Goal: Information Seeking & Learning: Find specific fact

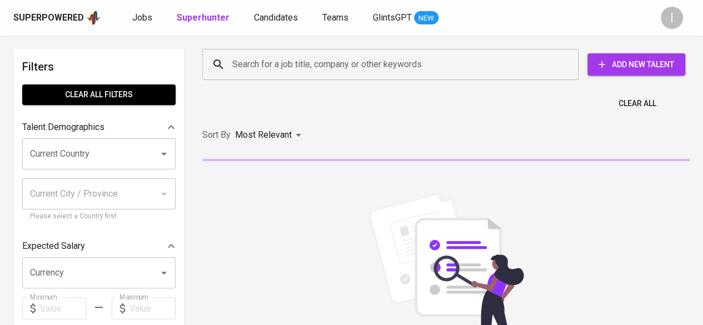
click at [330, 76] on div "Search for a job title, company or other keywords" at bounding box center [390, 64] width 376 height 31
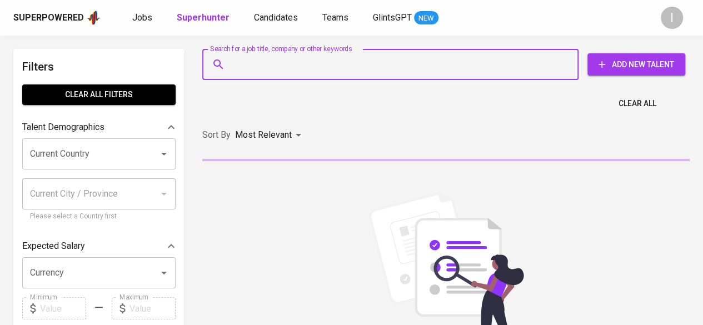
paste input "[EMAIL_ADDRESS][DOMAIN_NAME]"
type input "shalyaaba@gmail.com"
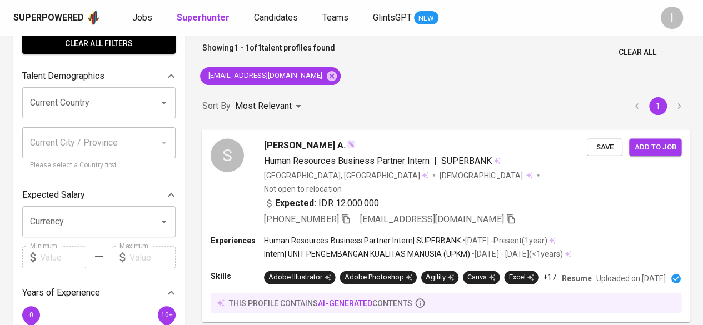
scroll to position [111, 0]
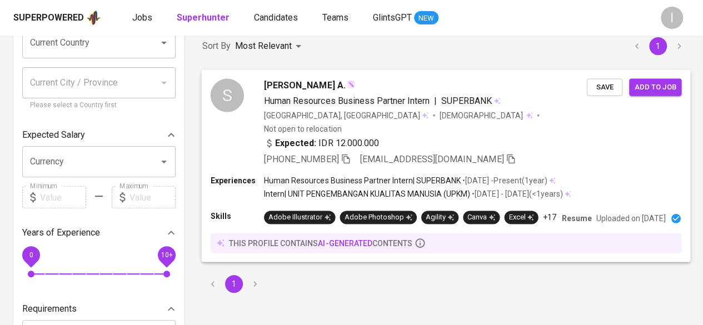
click at [349, 153] on icon "button" at bounding box center [346, 158] width 10 height 10
click at [506, 153] on icon "button" at bounding box center [511, 158] width 10 height 10
click at [347, 153] on icon "button" at bounding box center [346, 158] width 10 height 10
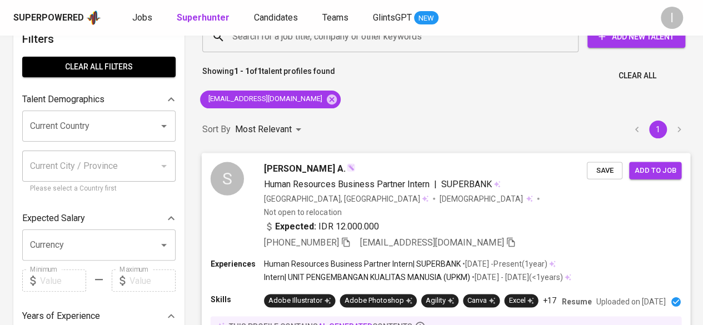
scroll to position [0, 0]
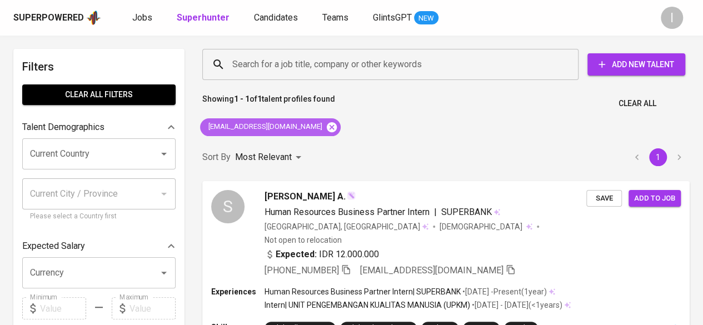
click at [326, 133] on icon at bounding box center [332, 127] width 12 height 12
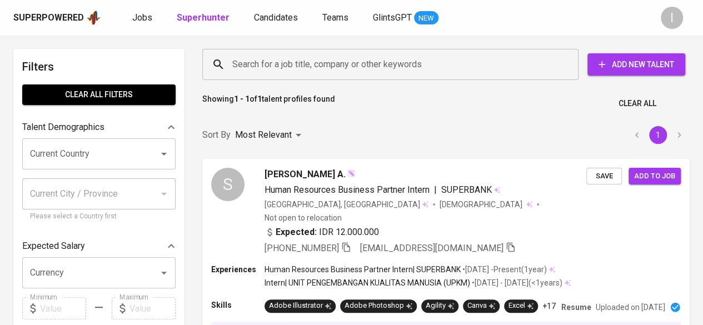
click at [322, 68] on input "Search for a job title, company or other keywords" at bounding box center [392, 64] width 327 height 21
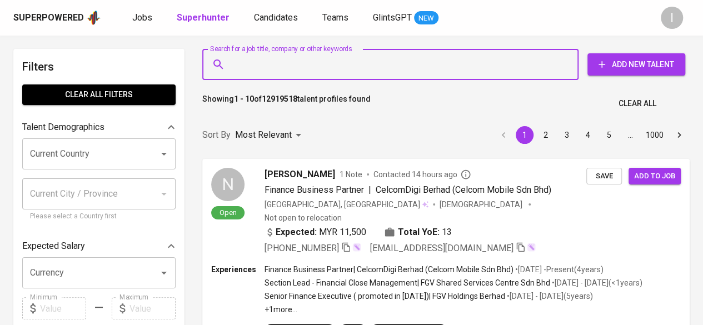
click at [327, 62] on input "Search for a job title, company or other keywords" at bounding box center [392, 64] width 327 height 21
paste input "amithafanny@gmail.com"
type input "amithafanny@gmail.com"
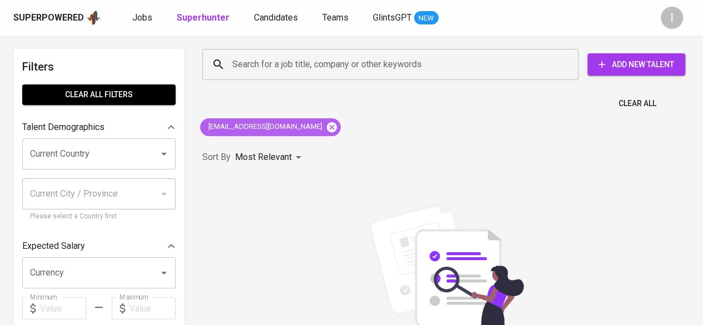
click at [327, 126] on icon at bounding box center [332, 127] width 10 height 10
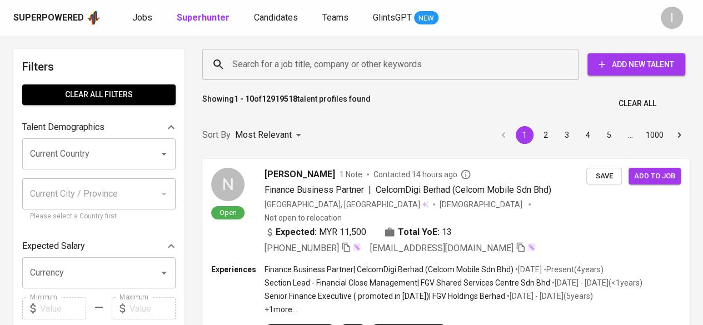
click at [317, 61] on input "Search for a job title, company or other keywords" at bounding box center [392, 64] width 327 height 21
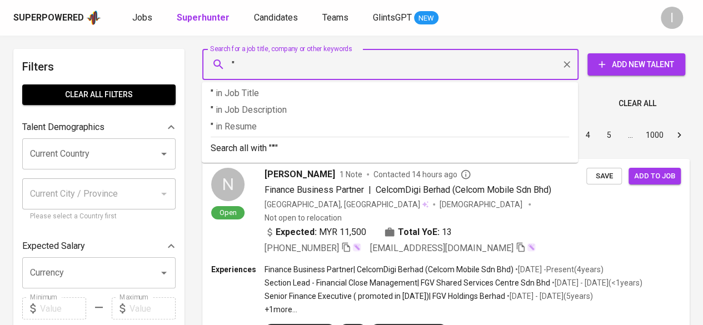
paste input "Amitha Fanny Amalia"
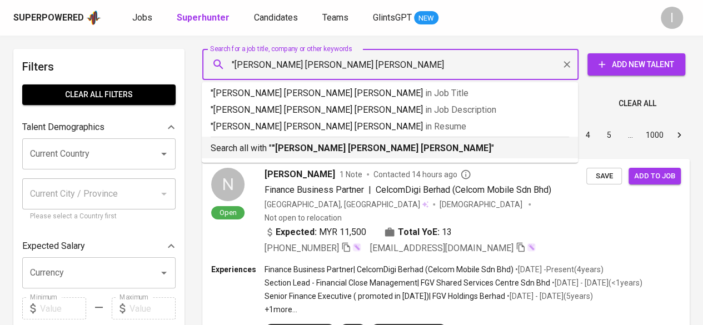
type input ""Amitha Fanny Amalia""
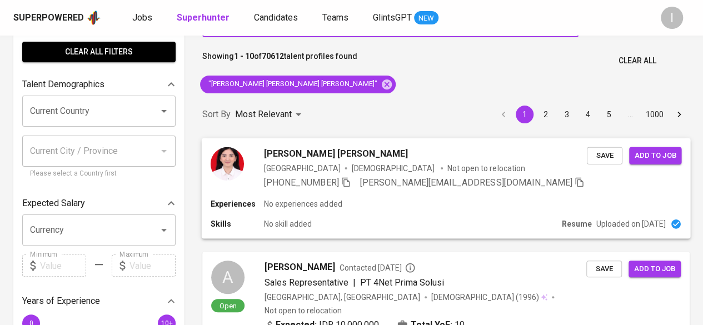
scroll to position [56, 0]
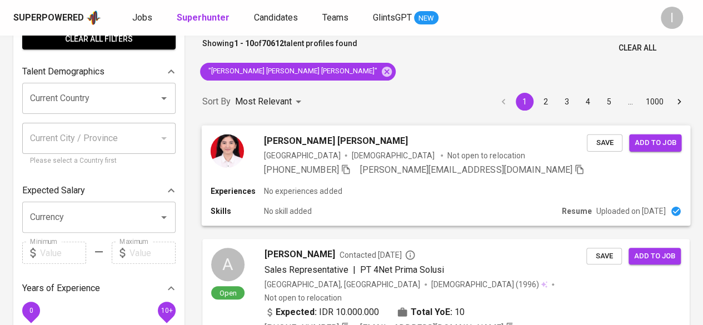
click at [347, 168] on icon "button" at bounding box center [346, 169] width 10 height 10
click at [349, 165] on icon "button" at bounding box center [346, 169] width 10 height 10
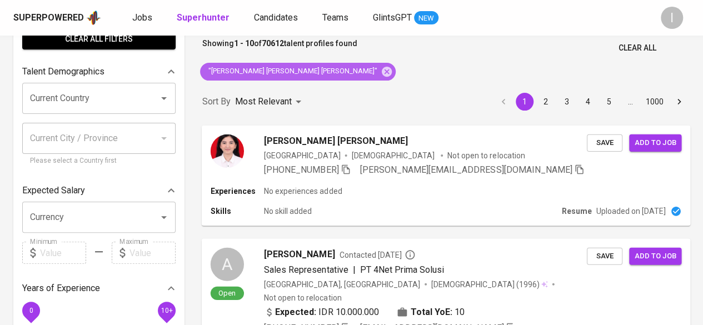
drag, startPoint x: 291, startPoint y: 66, endPoint x: 521, endPoint y: 324, distance: 345.5
click at [381, 66] on icon at bounding box center [387, 72] width 12 height 12
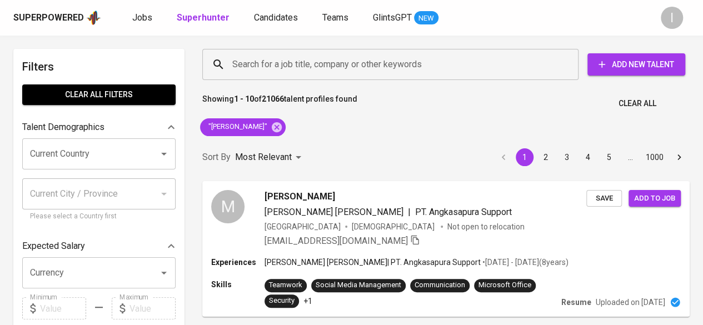
click at [267, 116] on div ""[PERSON_NAME]"" at bounding box center [243, 127] width 94 height 27
click at [271, 126] on icon at bounding box center [277, 127] width 12 height 12
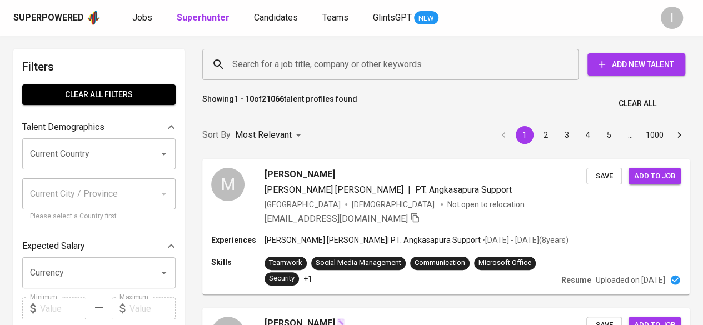
click at [299, 59] on input "Search for a job title, company or other keywords" at bounding box center [392, 64] width 327 height 21
click at [302, 64] on input "Search for a job title, company or other keywords" at bounding box center [392, 64] width 327 height 21
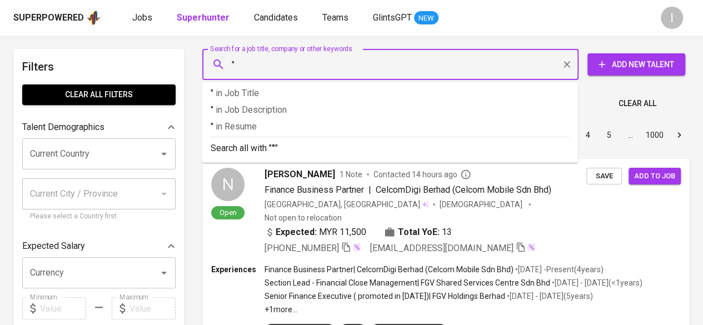
paste input "PT. Anugerah Aneka Industri"
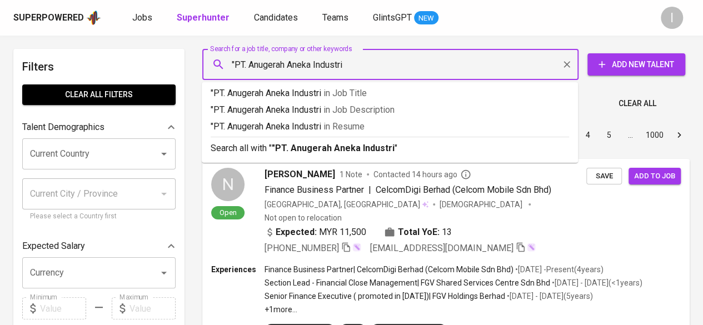
type input ""PT. Anugerah Aneka Industri""
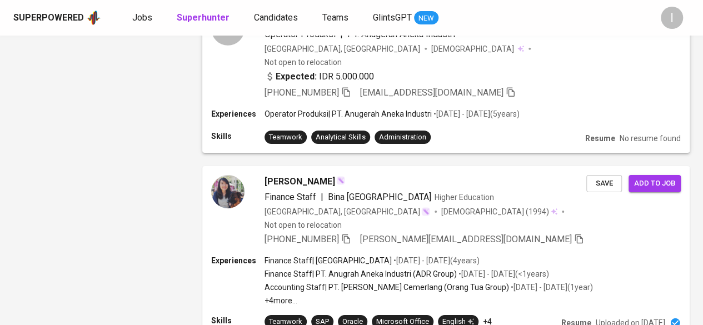
scroll to position [1752, 0]
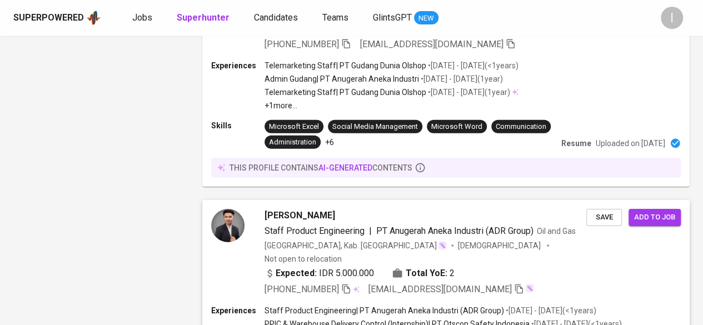
scroll to position [1752, 0]
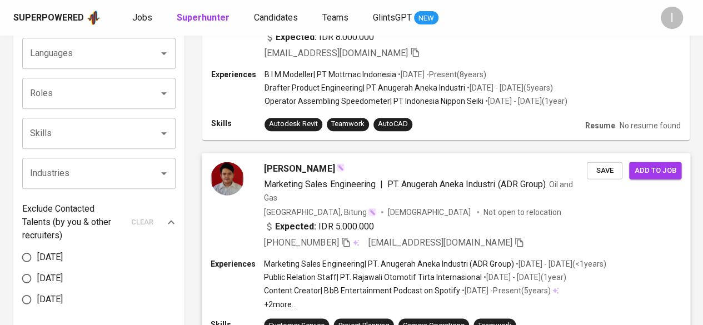
scroll to position [389, 0]
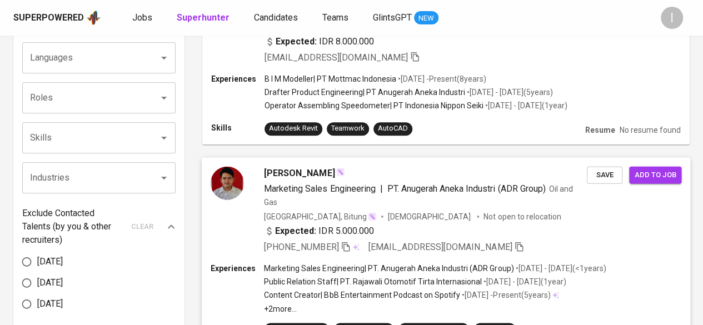
click at [349, 242] on icon "button" at bounding box center [346, 246] width 8 height 9
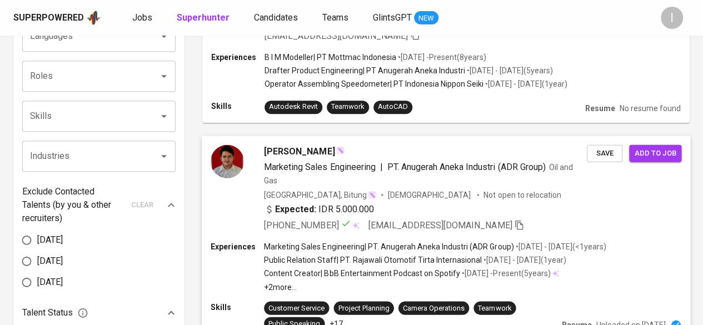
scroll to position [500, 0]
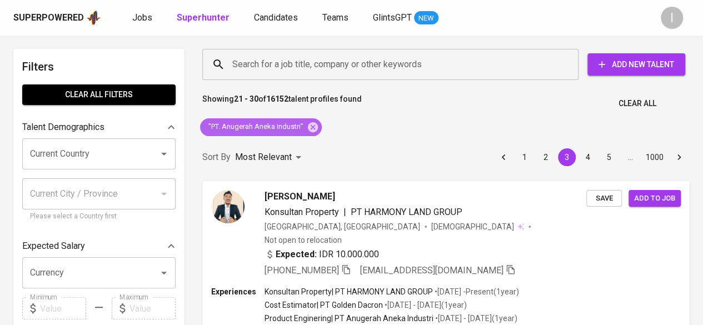
drag, startPoint x: 317, startPoint y: 127, endPoint x: 502, endPoint y: 323, distance: 269.6
click at [317, 127] on icon at bounding box center [313, 127] width 10 height 10
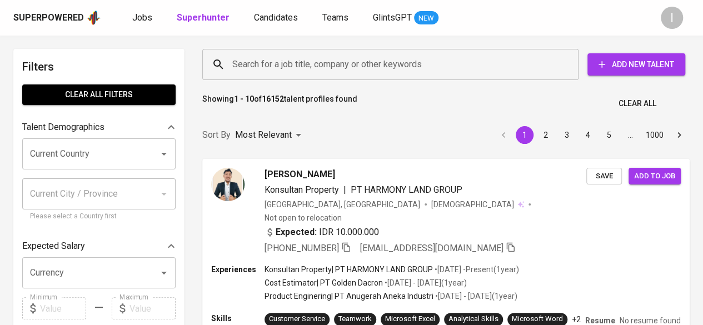
click at [317, 63] on input "Search for a job title, company or other keywords" at bounding box center [392, 64] width 327 height 21
click at [316, 53] on div "Search for a job title, company or other keywords" at bounding box center [390, 64] width 376 height 31
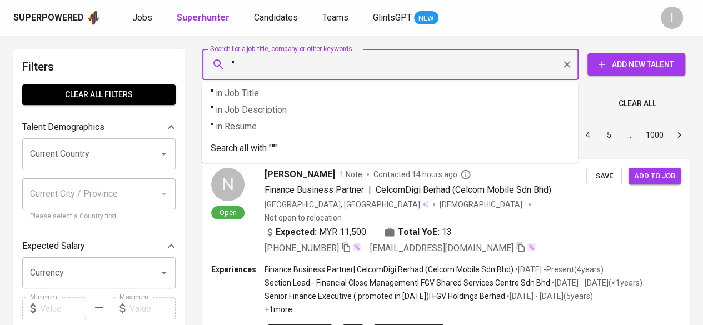
paste input "PT. Anugerah Aneka Industri"
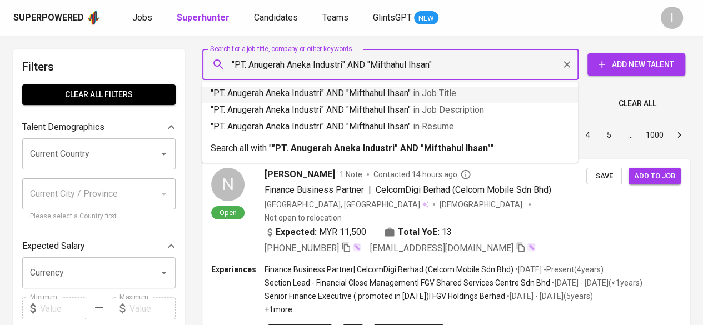
click at [397, 66] on input ""PT. Anugerah Aneka Industri" AND "Mifthahul Ihsan"" at bounding box center [392, 64] width 327 height 21
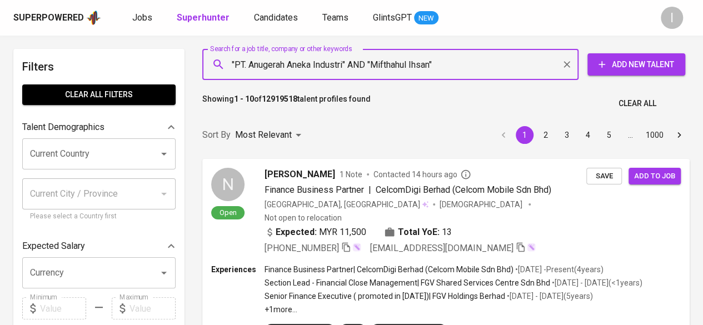
type input ""PT. Anugerah Aneka Industri" AND "Miftahul Ihsan""
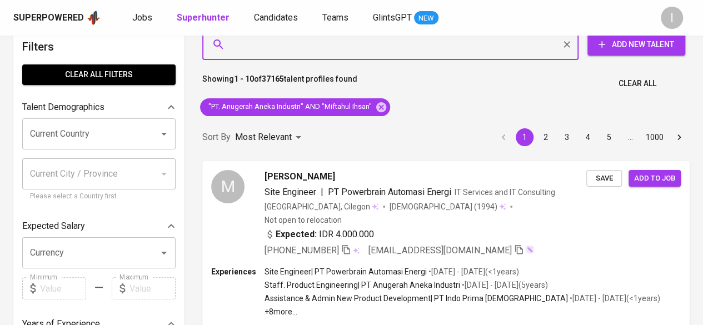
scroll to position [167, 0]
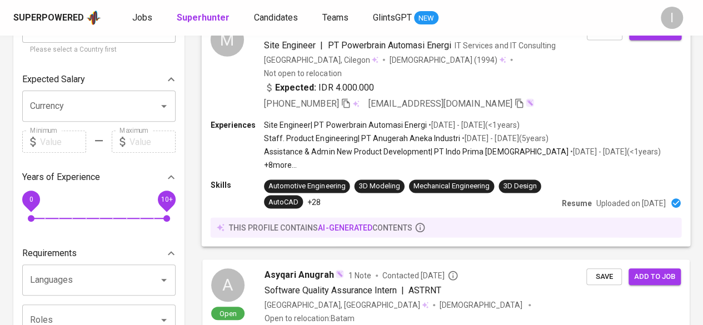
click at [348, 97] on div "[PHONE_NUMBER]" at bounding box center [312, 103] width 96 height 13
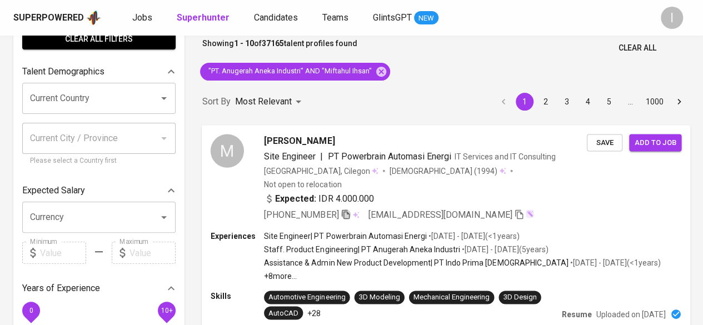
click at [344, 209] on icon "button" at bounding box center [346, 214] width 10 height 10
click at [346, 209] on icon "button" at bounding box center [346, 214] width 10 height 10
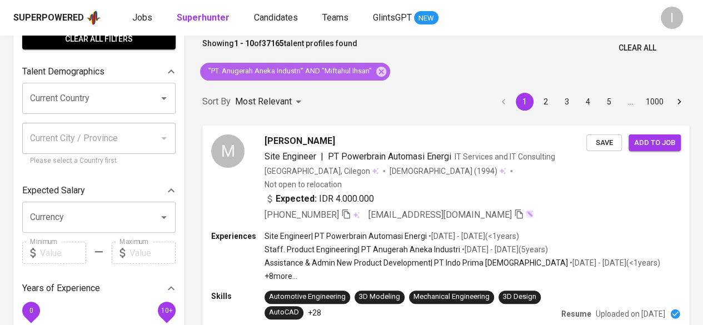
click at [381, 72] on icon at bounding box center [381, 72] width 12 height 12
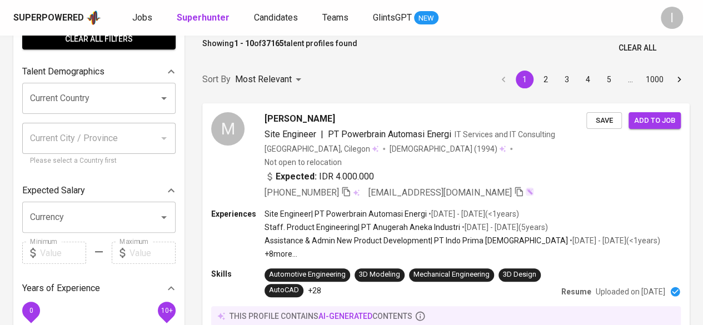
click at [353, 19] on input "Search for a job title, company or other keywords" at bounding box center [392, 8] width 327 height 21
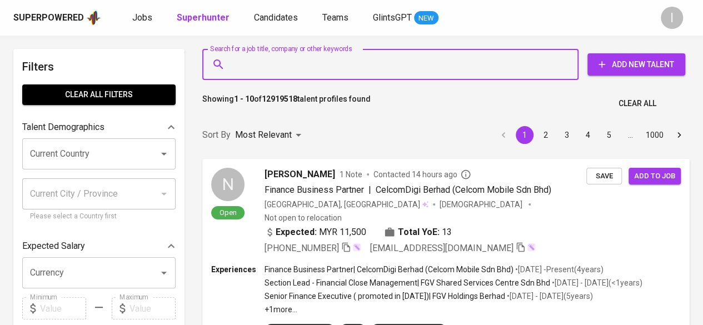
click at [354, 68] on input "Search for a job title, company or other keywords" at bounding box center [392, 64] width 327 height 21
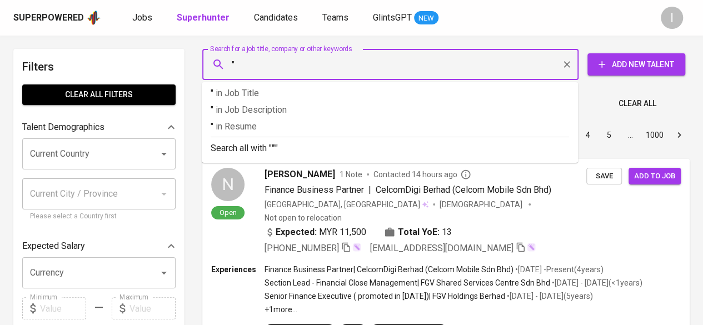
paste input "Rizki Akhbar Rahmadtullah"
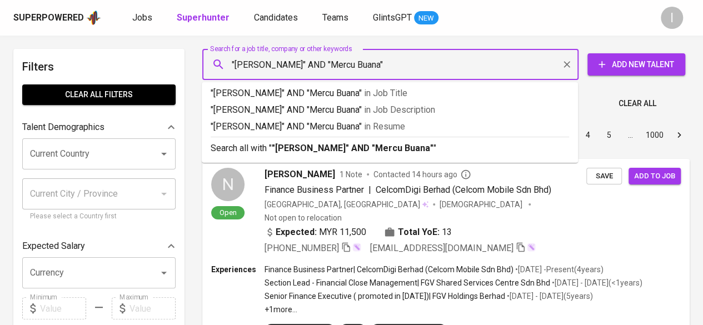
click at [369, 61] on input ""Rizki Akhbar Rahmadtullah" AND "Mercu Buana"" at bounding box center [392, 64] width 327 height 21
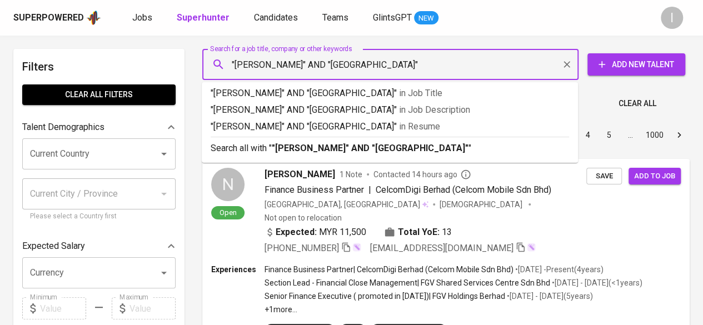
type input ""Rizki Akhbar Rahmadtullah" AND "Universitas Mercu Buana""
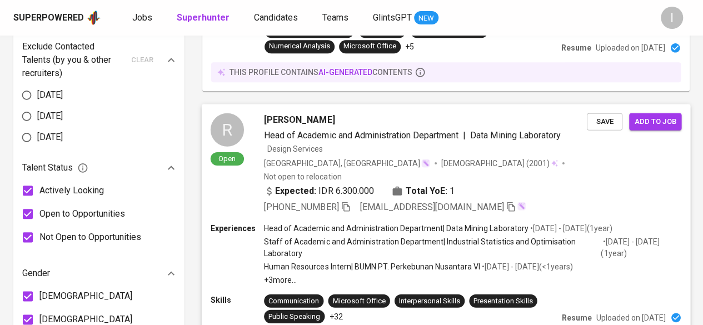
scroll to position [611, 0]
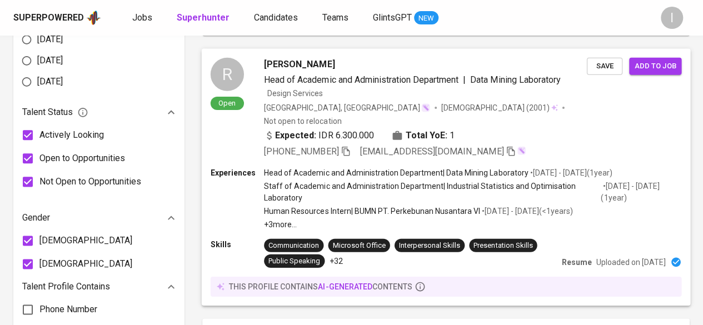
click at [519, 238] on div "Communication Microsoft Office Interpersonal Skills Presentation Skills Public …" at bounding box center [410, 252] width 293 height 29
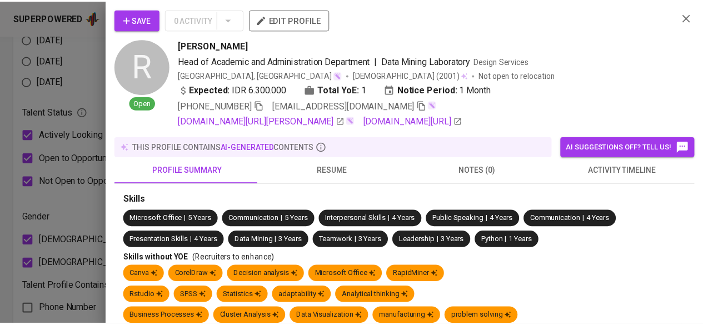
scroll to position [667, 0]
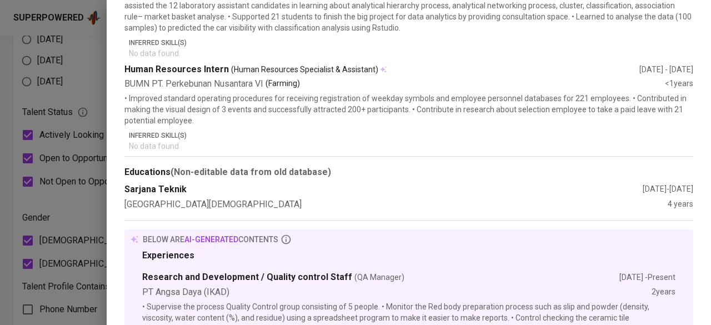
click at [85, 95] on div at bounding box center [355, 162] width 711 height 325
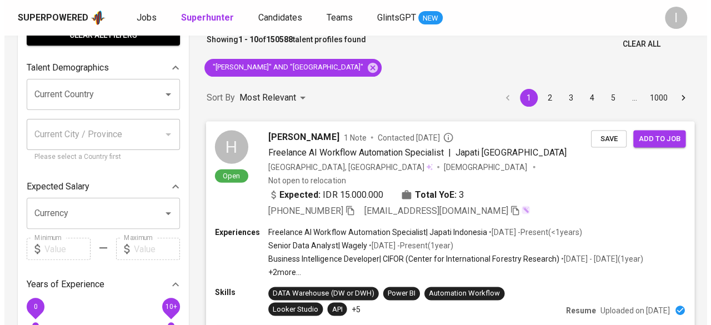
scroll to position [111, 0]
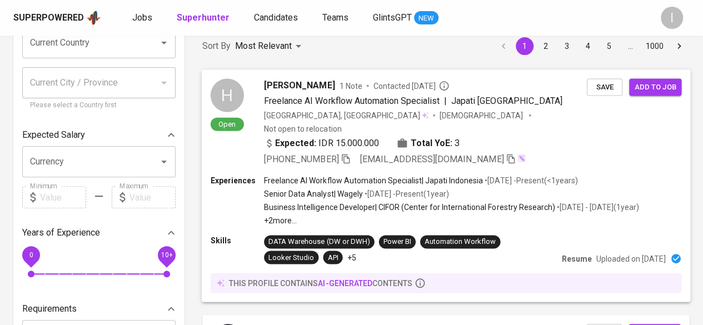
click at [578, 235] on div "Skills DATA Warehouse (DW or DWH) Power BI Automation Workflow Looker Studio AP…" at bounding box center [446, 249] width 471 height 29
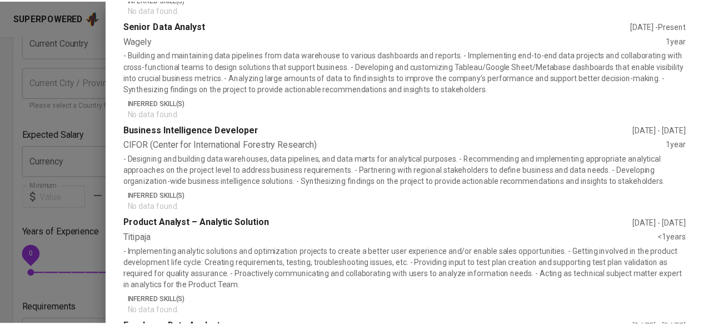
scroll to position [599, 0]
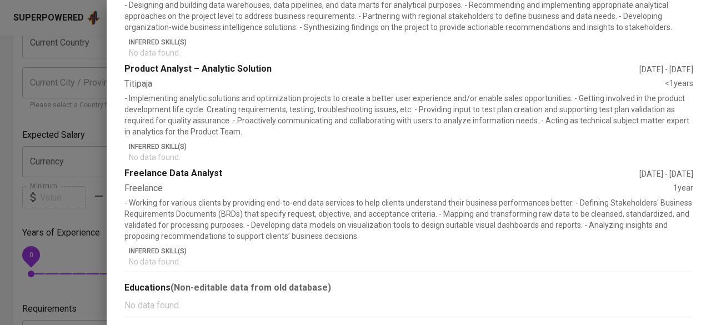
click at [79, 135] on div at bounding box center [355, 162] width 711 height 325
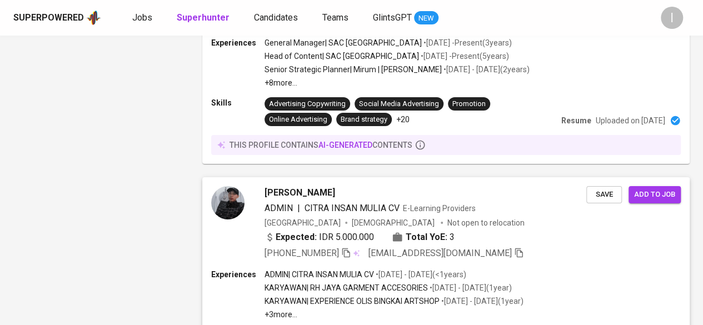
scroll to position [2055, 0]
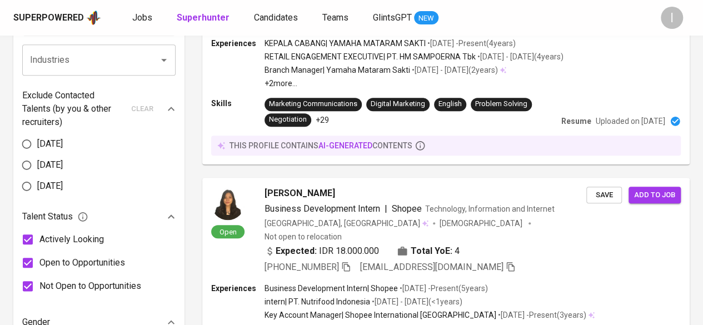
scroll to position [66, 0]
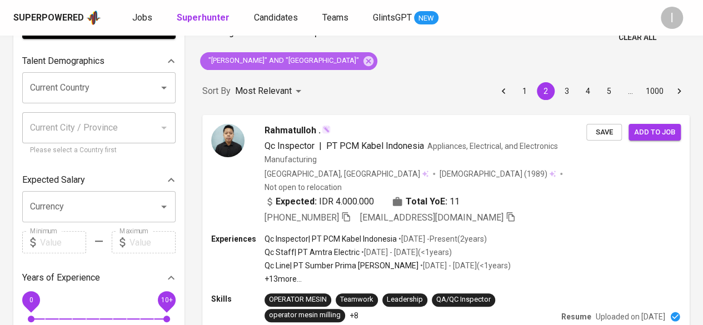
drag, startPoint x: 408, startPoint y: 62, endPoint x: 380, endPoint y: 67, distance: 28.8
click at [374, 62] on icon at bounding box center [368, 61] width 12 height 12
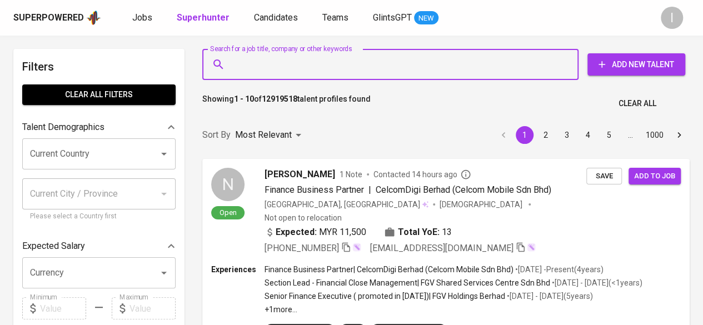
paste input "sucirmdhniii@gmail.com"
type input "sucirmdhniii@gmail.com"
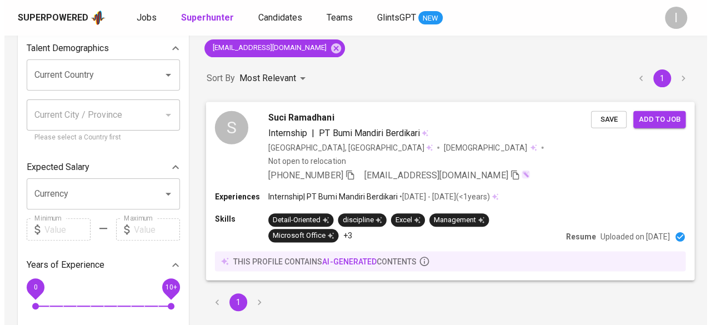
scroll to position [56, 0]
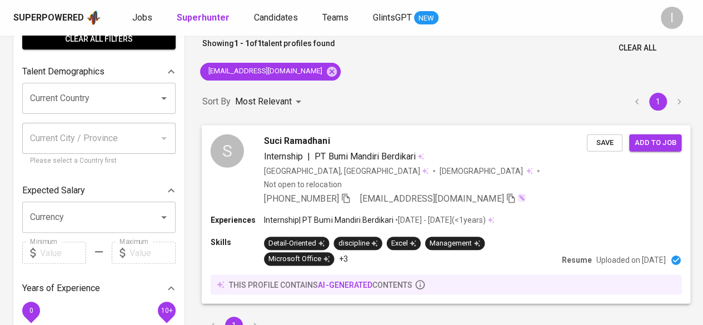
click at [343, 192] on span "+62 822-9836-5309" at bounding box center [307, 198] width 87 height 13
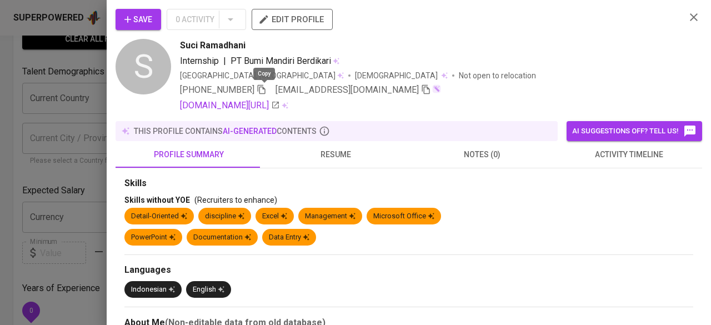
click at [261, 91] on icon "button" at bounding box center [262, 89] width 8 height 9
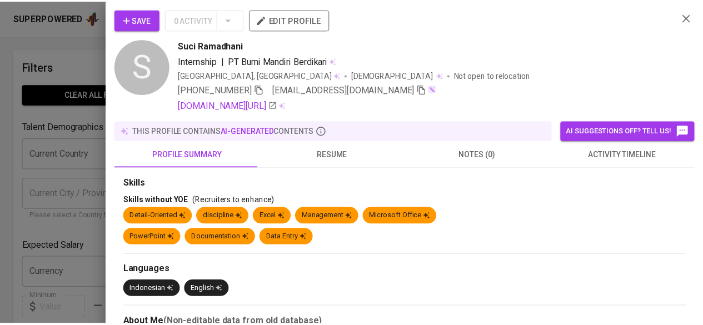
scroll to position [56, 0]
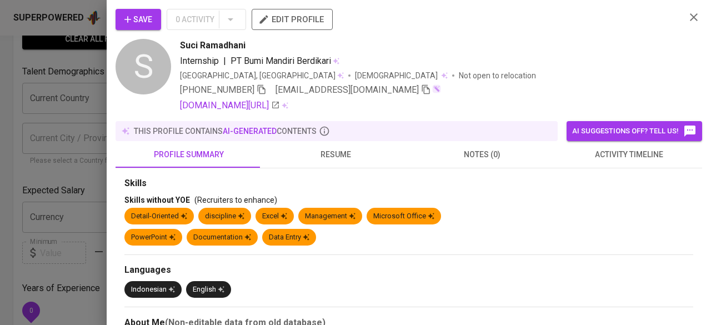
click at [687, 13] on icon "button" at bounding box center [693, 17] width 13 height 13
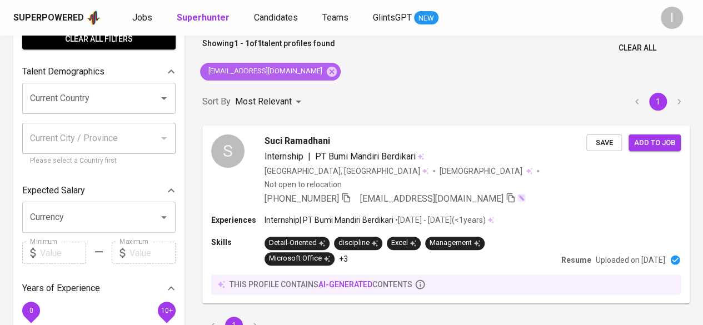
click at [326, 72] on icon at bounding box center [332, 72] width 12 height 12
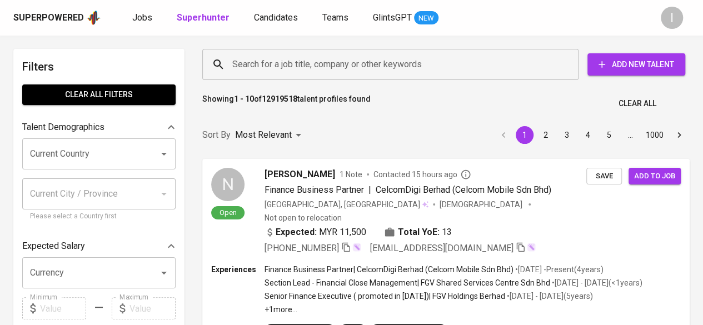
click at [279, 63] on input "Search for a job title, company or other keywords" at bounding box center [392, 64] width 327 height 21
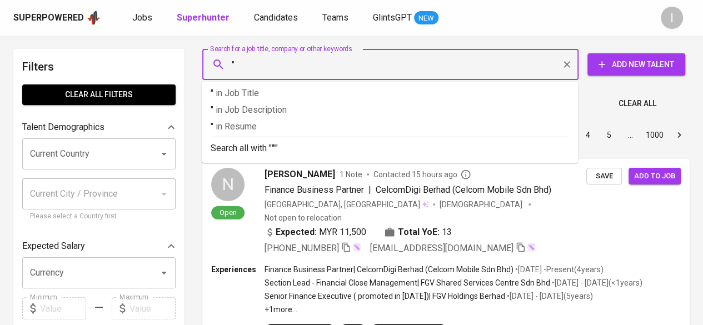
paste input "Dosma [PERSON_NAME]"
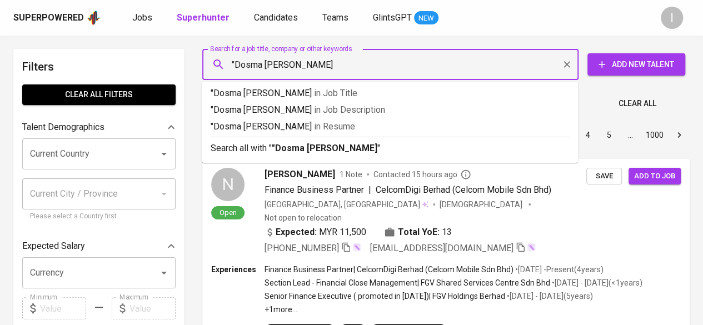
type input ""Dosma [PERSON_NAME]""
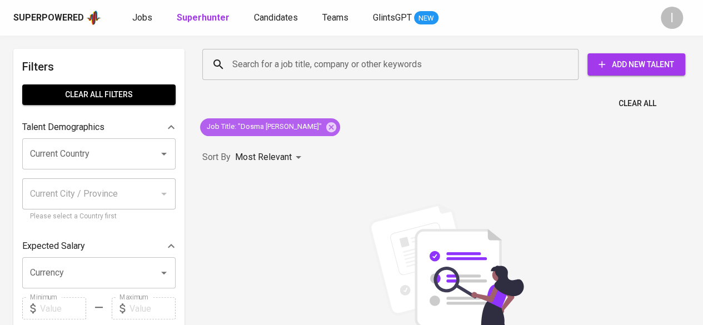
click at [335, 124] on icon at bounding box center [331, 127] width 10 height 10
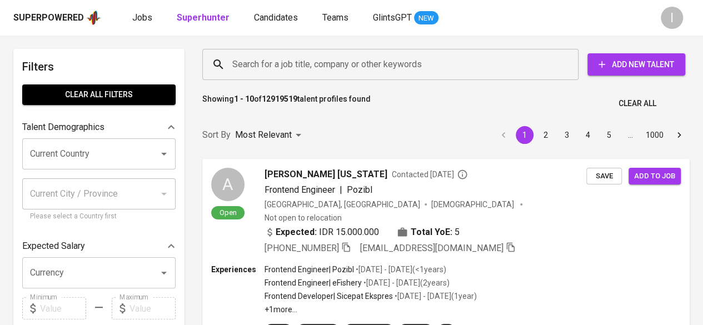
click at [294, 55] on input "Search for a job title, company or other keywords" at bounding box center [392, 64] width 327 height 21
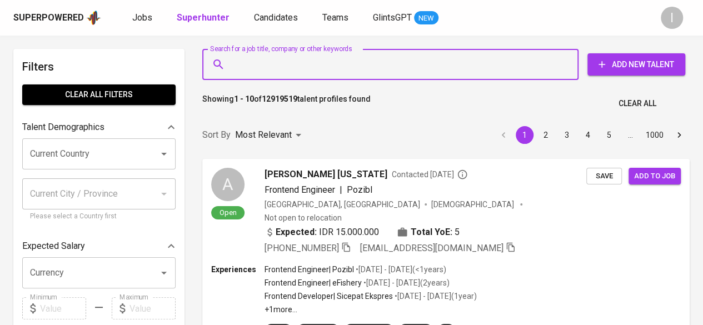
paste input "[EMAIL_ADDRESS][DOMAIN_NAME]"
type input "[EMAIL_ADDRESS][DOMAIN_NAME]"
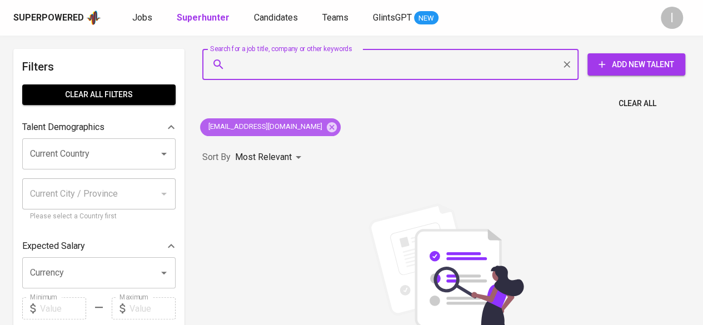
drag, startPoint x: 300, startPoint y: 127, endPoint x: 298, endPoint y: 106, distance: 21.8
click at [327, 127] on icon at bounding box center [332, 127] width 10 height 10
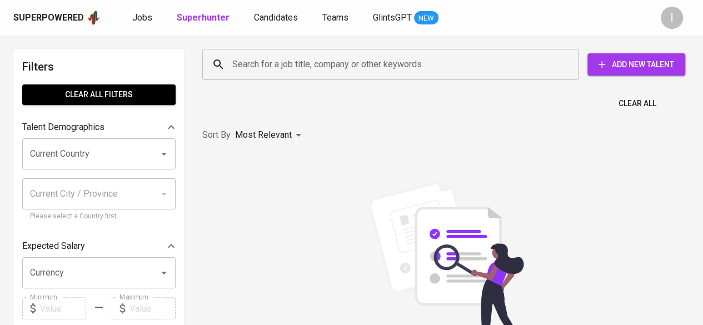
click at [300, 68] on input "Search for a job title, company or other keywords" at bounding box center [392, 64] width 327 height 21
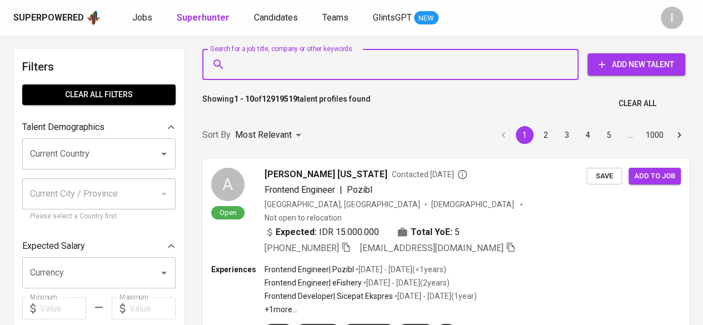
click at [299, 63] on input "Search for a job title, company or other keywords" at bounding box center [392, 64] width 327 height 21
paste input "[EMAIL_ADDRESS][DOMAIN_NAME]"
type input "[EMAIL_ADDRESS][DOMAIN_NAME]"
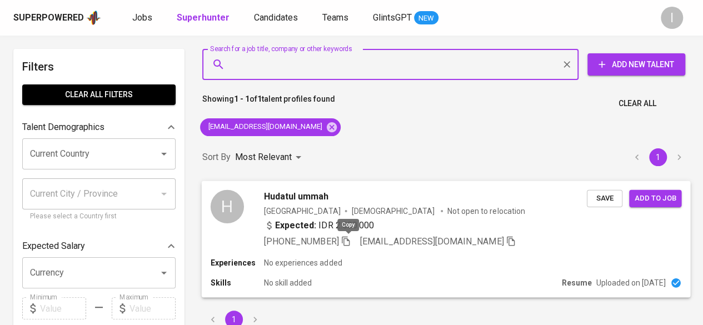
click at [349, 244] on icon "button" at bounding box center [346, 240] width 8 height 9
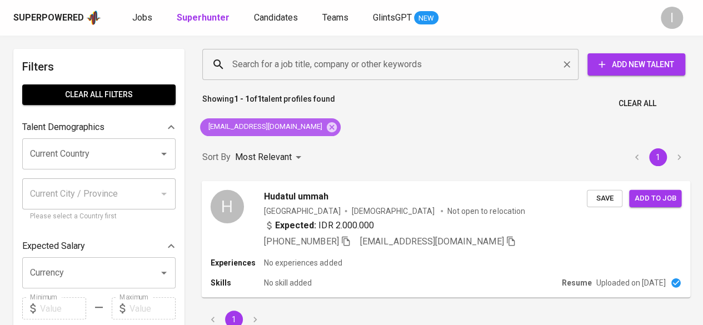
drag, startPoint x: 286, startPoint y: 124, endPoint x: 298, endPoint y: 67, distance: 59.1
click at [326, 124] on icon at bounding box center [332, 127] width 12 height 12
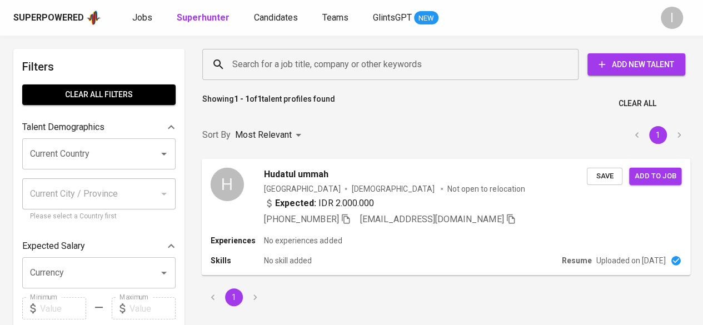
click at [298, 67] on input "Search for a job title, company or other keywords" at bounding box center [392, 64] width 327 height 21
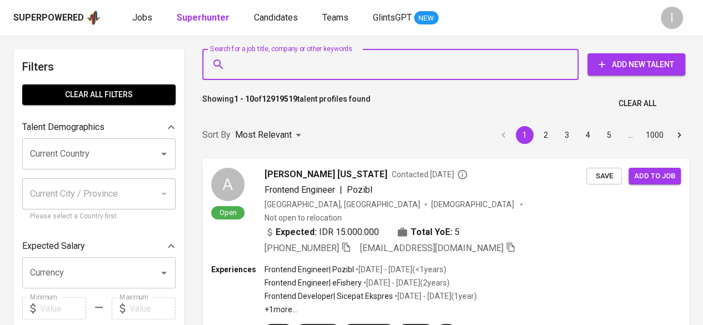
paste input "6282298365309"
type input "6282298365309"
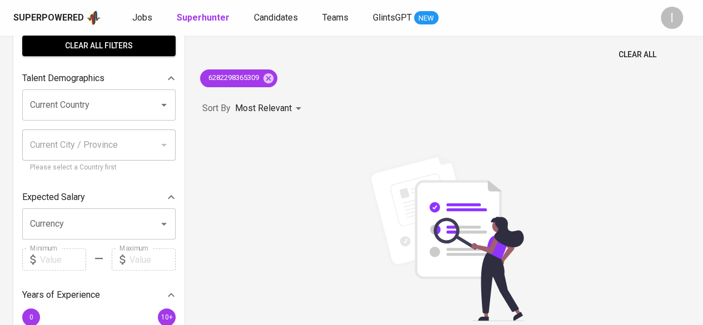
scroll to position [111, 0]
